Goal: Communication & Community: Answer question/provide support

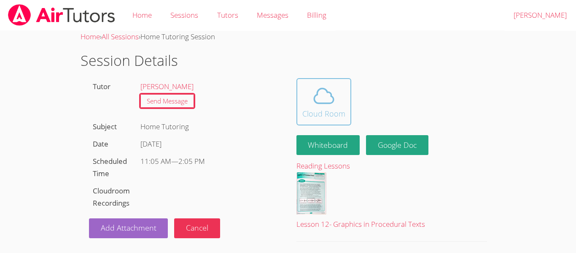
click at [316, 101] on icon at bounding box center [324, 96] width 24 height 24
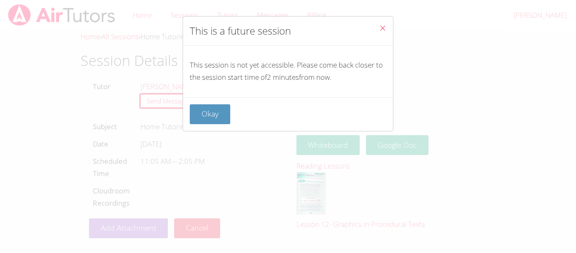
click at [382, 30] on icon "Close" at bounding box center [382, 27] width 7 height 7
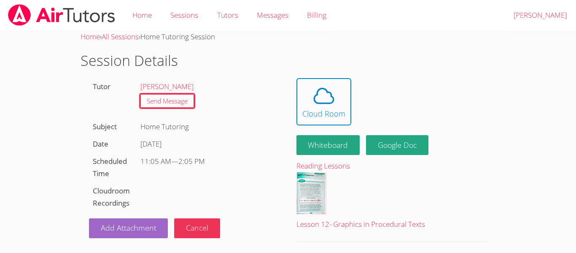
click at [382, 30] on div "Home Sessions Tutors Messages Billing Logout Blake" at bounding box center [288, 15] width 576 height 30
click at [306, 112] on div "Cloud Room" at bounding box center [323, 113] width 43 height 12
click at [330, 92] on icon at bounding box center [323, 95] width 19 height 15
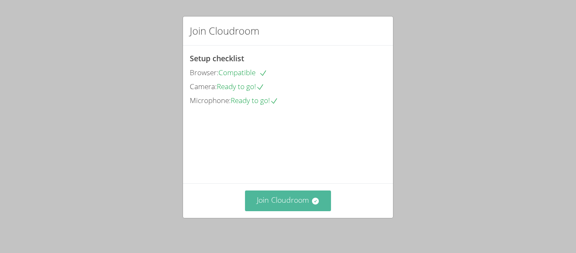
click at [294, 201] on button "Join Cloudroom" at bounding box center [288, 200] width 86 height 21
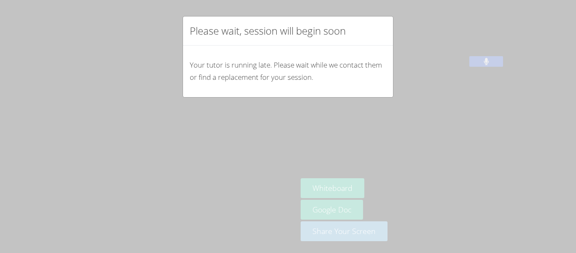
click at [347, 121] on div "Please wait, session will begin soon Your tutor is running late. Please wait wh…" at bounding box center [288, 126] width 576 height 253
click at [419, 115] on div "Please wait, session will begin soon Your tutor is running late. Please wait wh…" at bounding box center [288, 126] width 576 height 253
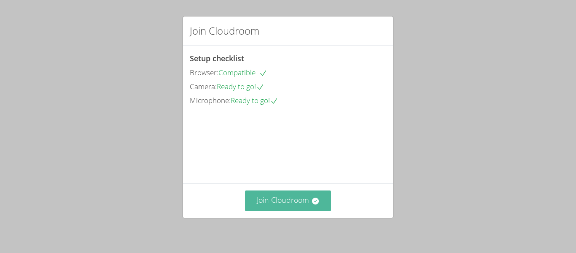
click at [264, 198] on button "Join Cloudroom" at bounding box center [288, 200] width 86 height 21
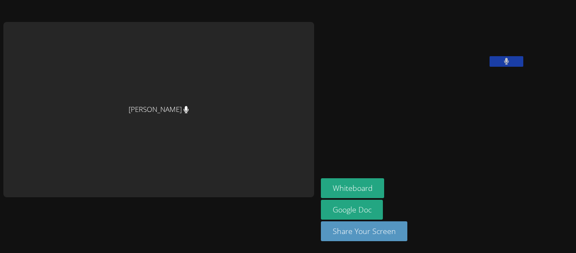
click at [504, 65] on icon at bounding box center [506, 61] width 5 height 7
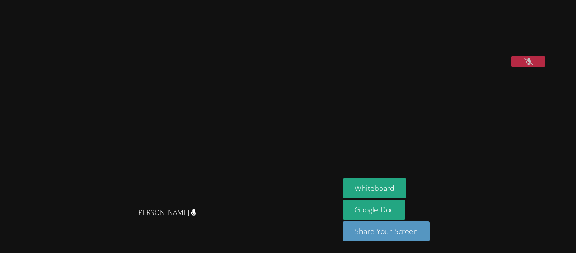
click at [524, 65] on icon at bounding box center [528, 61] width 9 height 7
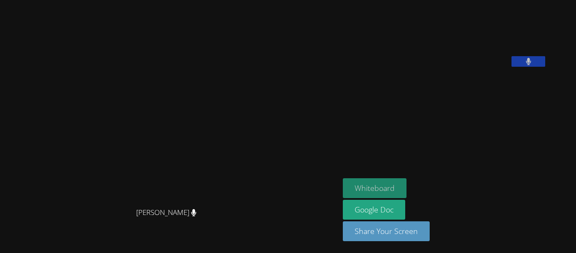
click at [376, 185] on button "Whiteboard" at bounding box center [375, 188] width 64 height 20
click at [545, 67] on button at bounding box center [528, 61] width 34 height 11
